Goal: Subscribe to service/newsletter

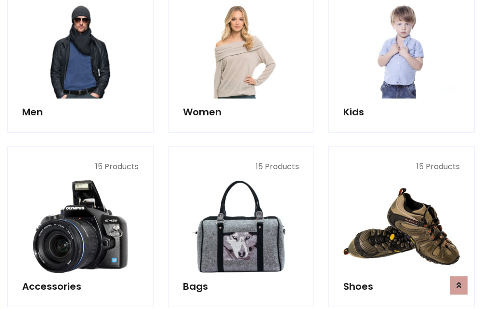
scroll to position [698, 0]
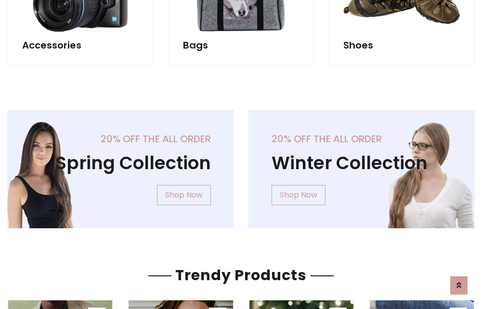
click at [241, 166] on div "20% off the all order Winter Collection Shop Now" at bounding box center [361, 177] width 241 height 134
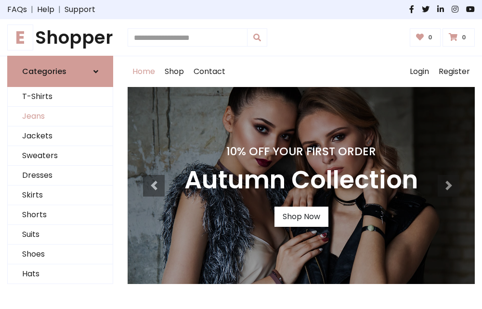
click at [60, 117] on link "Jeans" at bounding box center [60, 117] width 105 height 20
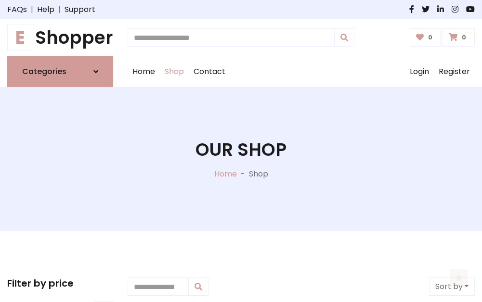
scroll to position [304, 0]
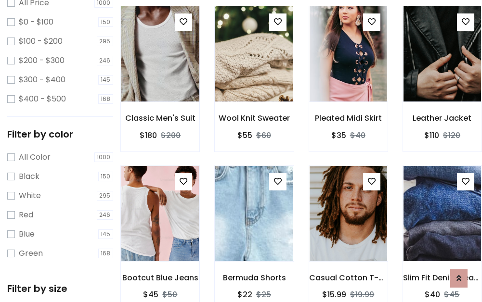
click at [160, 75] on img at bounding box center [160, 53] width 93 height 231
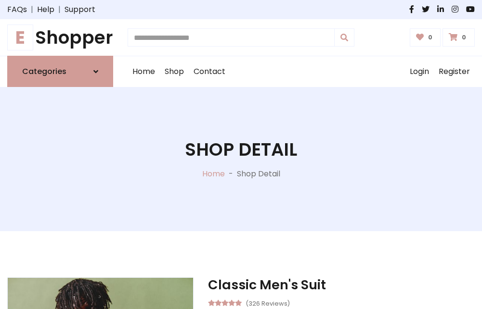
scroll to position [103, 0]
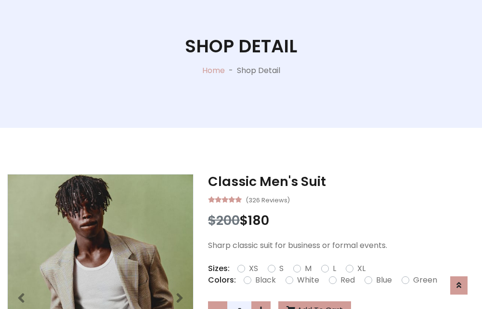
click at [346, 281] on label "Red" at bounding box center [347, 281] width 14 height 12
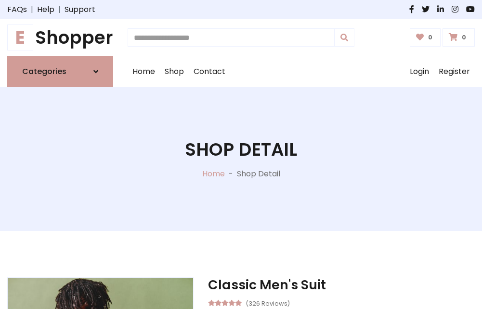
scroll to position [103, 0]
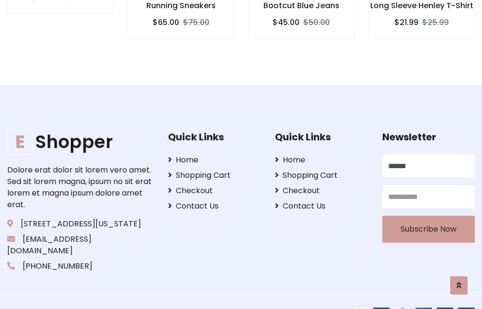
type input "******"
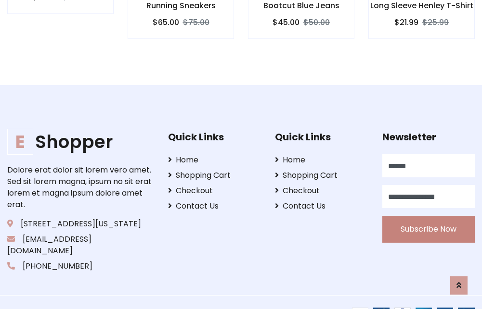
type input "**********"
click at [428, 218] on button "Subscribe Now" at bounding box center [428, 229] width 92 height 27
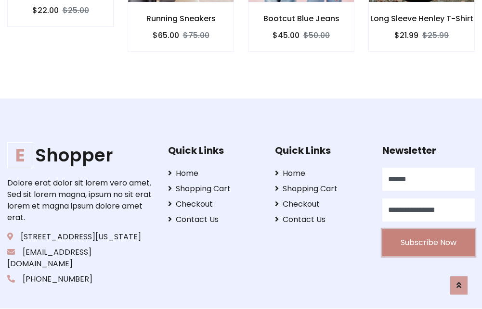
scroll to position [950, 0]
